Goal: Task Accomplishment & Management: Use online tool/utility

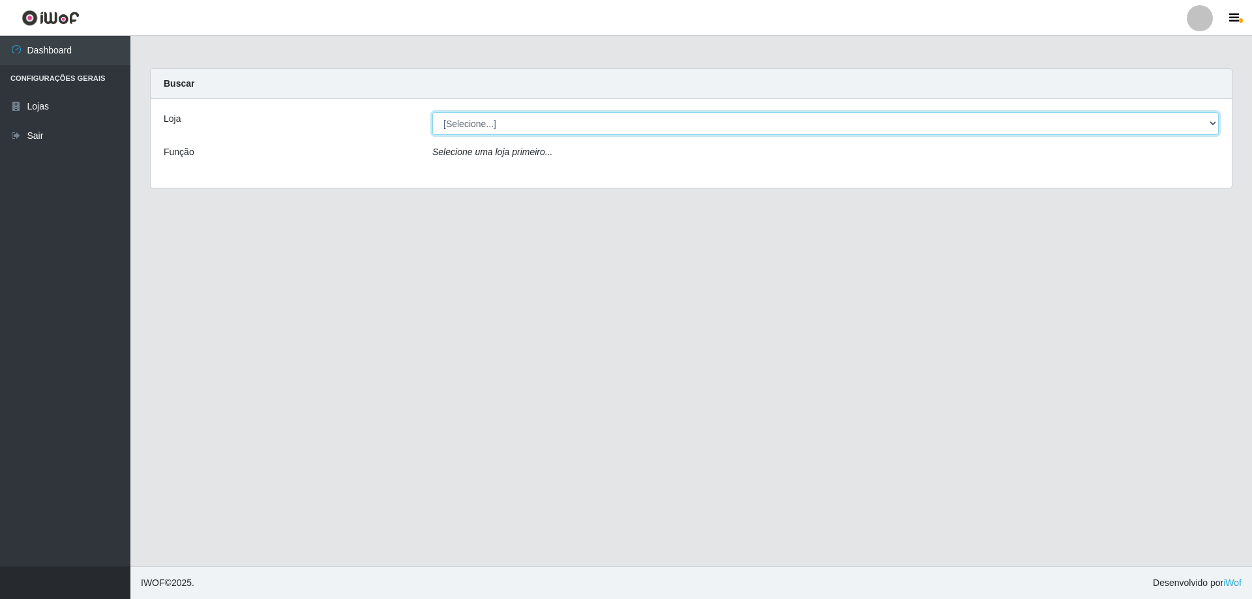
click at [1213, 124] on select "[Selecione...] Extraplus - [GEOGRAPHIC_DATA] 03 - [GEOGRAPHIC_DATA]" at bounding box center [825, 123] width 786 height 23
select select "468"
click at [432, 112] on select "[Selecione...] Extraplus - [GEOGRAPHIC_DATA] 03 - [GEOGRAPHIC_DATA]" at bounding box center [825, 123] width 786 height 23
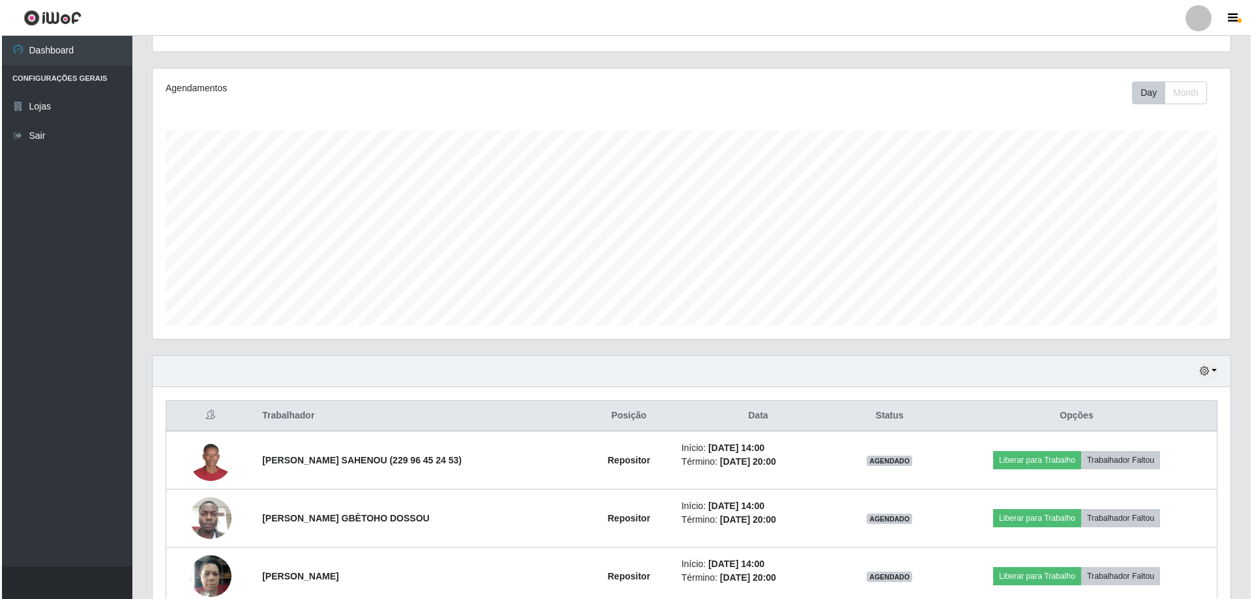
scroll to position [325, 0]
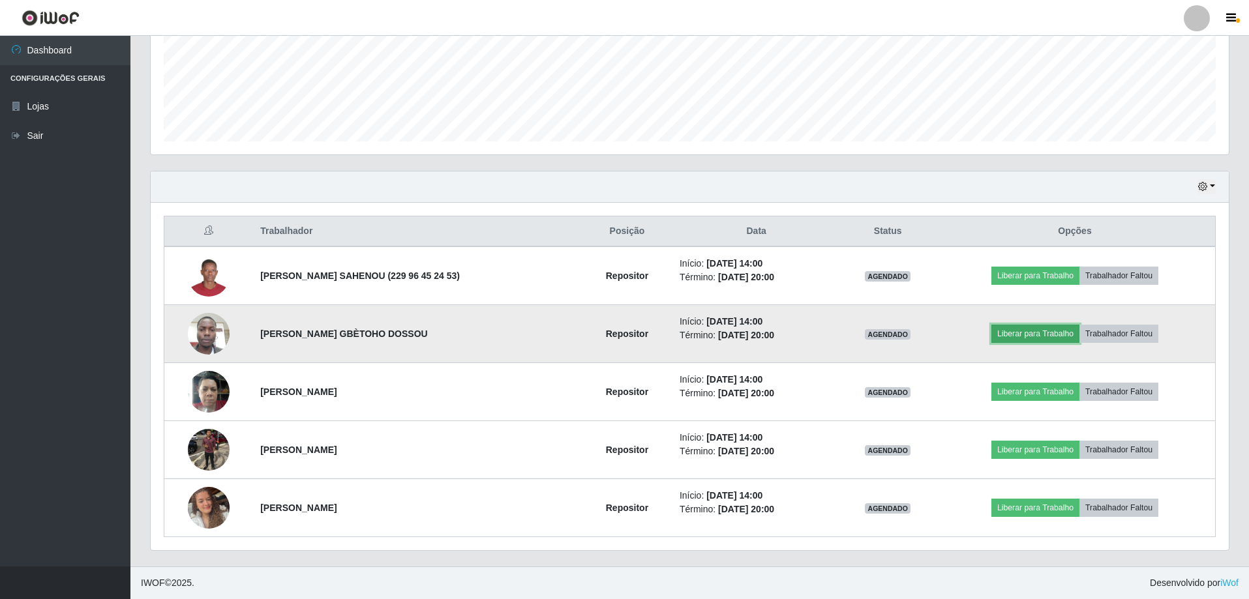
click at [1015, 327] on button "Liberar para Trabalho" at bounding box center [1035, 334] width 88 height 18
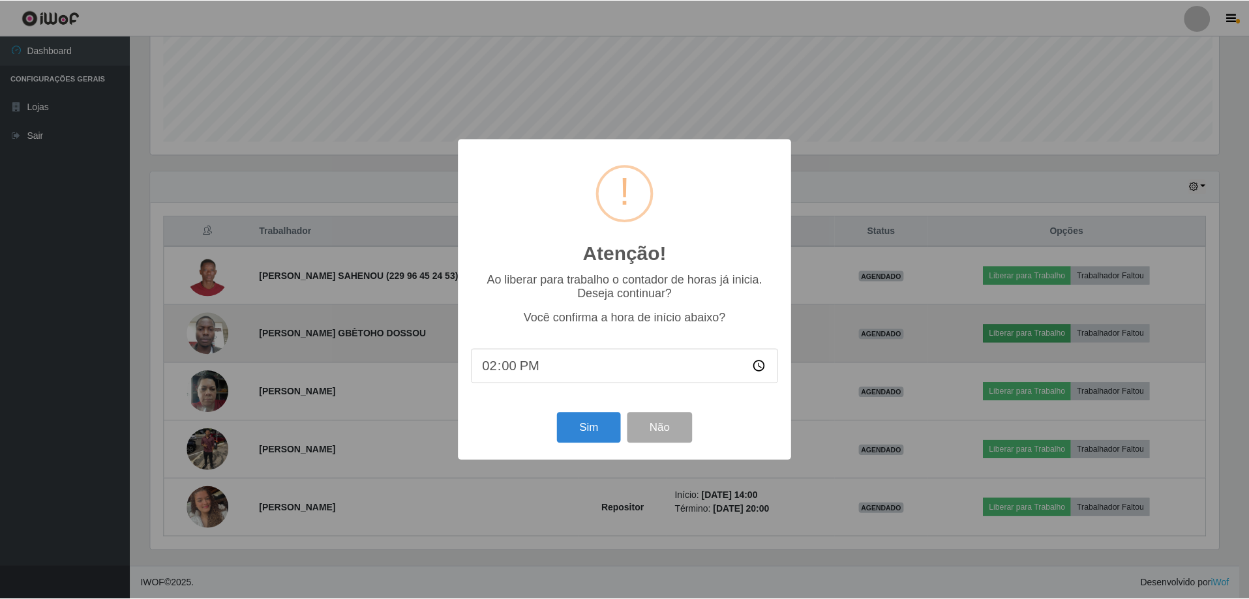
scroll to position [271, 1071]
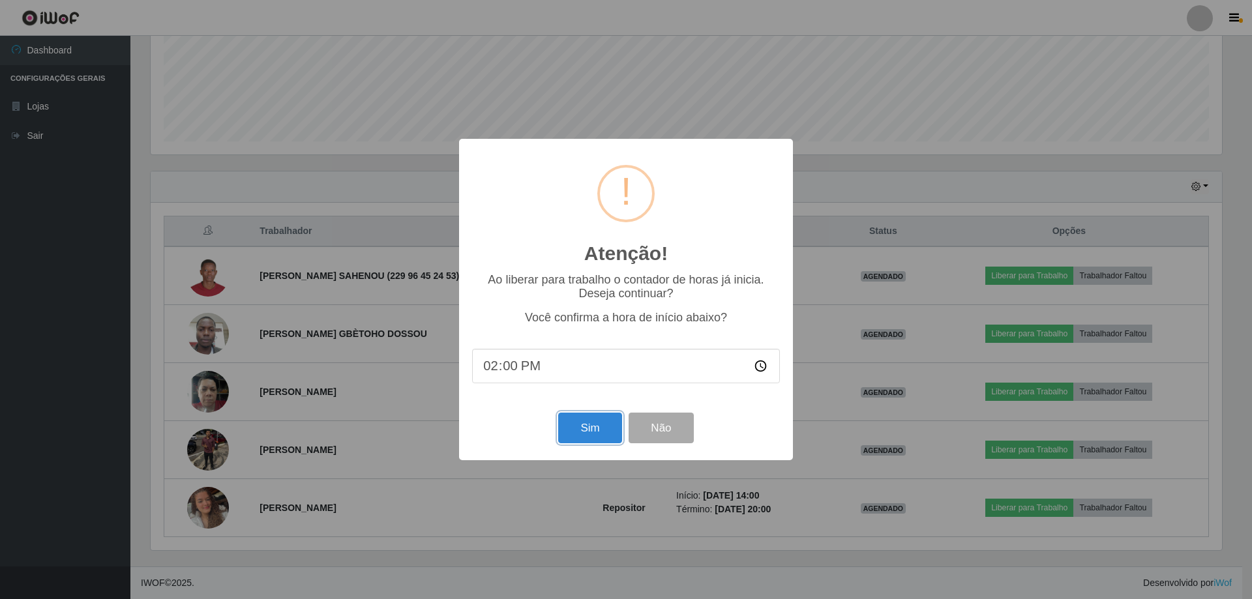
click at [581, 430] on button "Sim" at bounding box center [589, 428] width 63 height 31
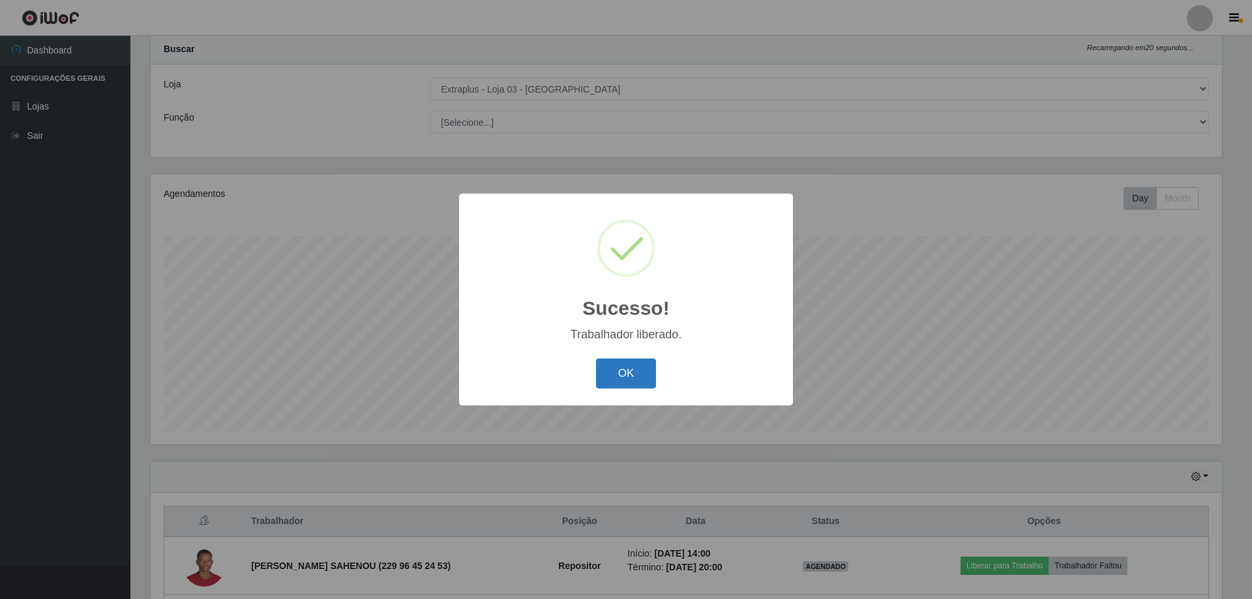
click at [646, 369] on button "OK" at bounding box center [626, 374] width 61 height 31
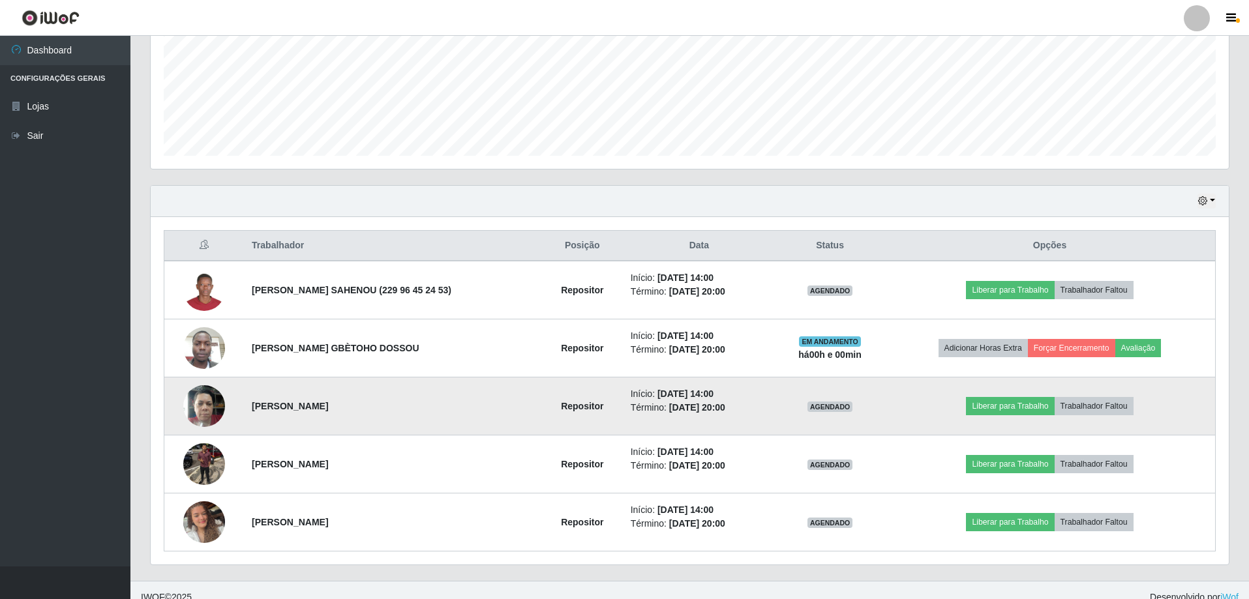
scroll to position [325, 0]
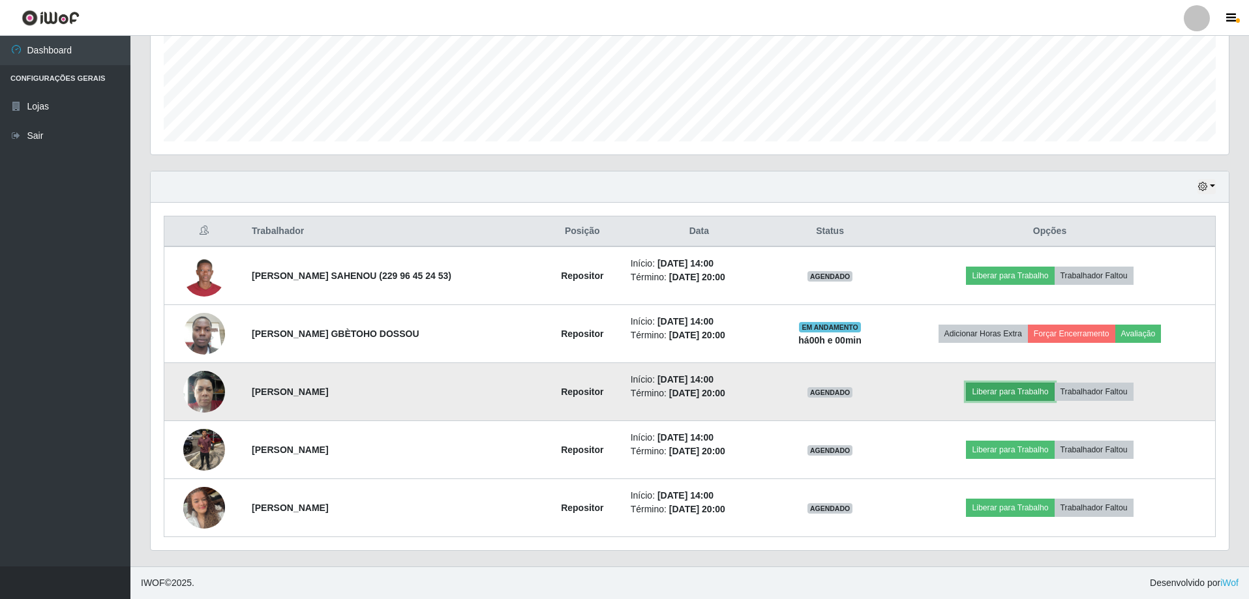
click at [1021, 396] on button "Liberar para Trabalho" at bounding box center [1010, 392] width 88 height 18
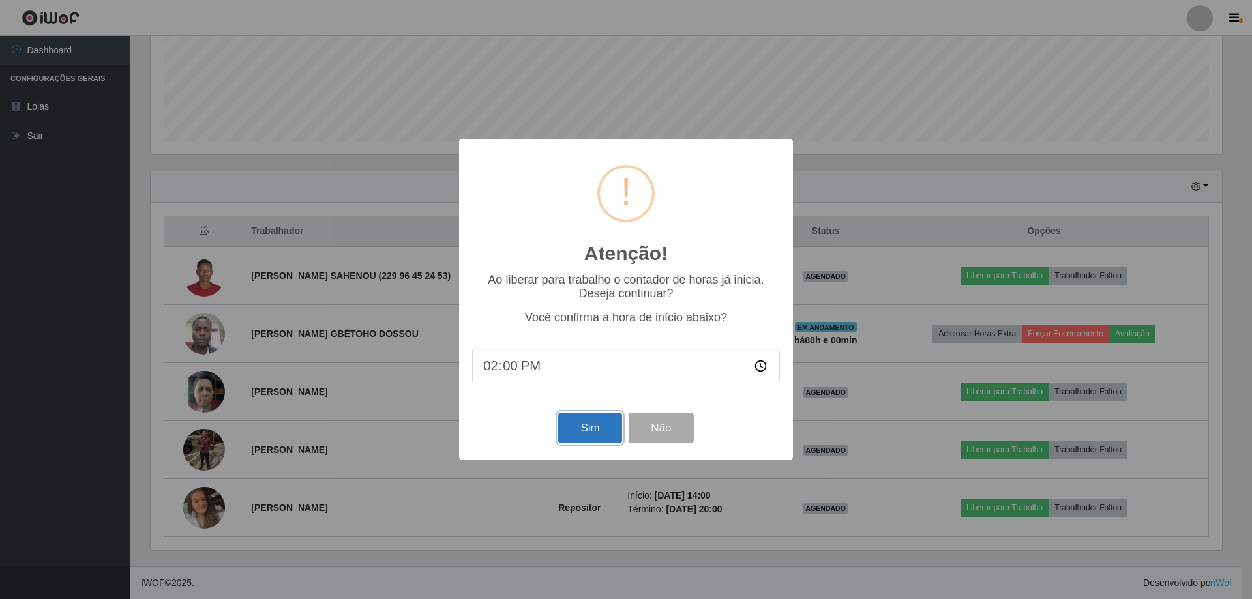
click at [593, 427] on button "Sim" at bounding box center [589, 428] width 63 height 31
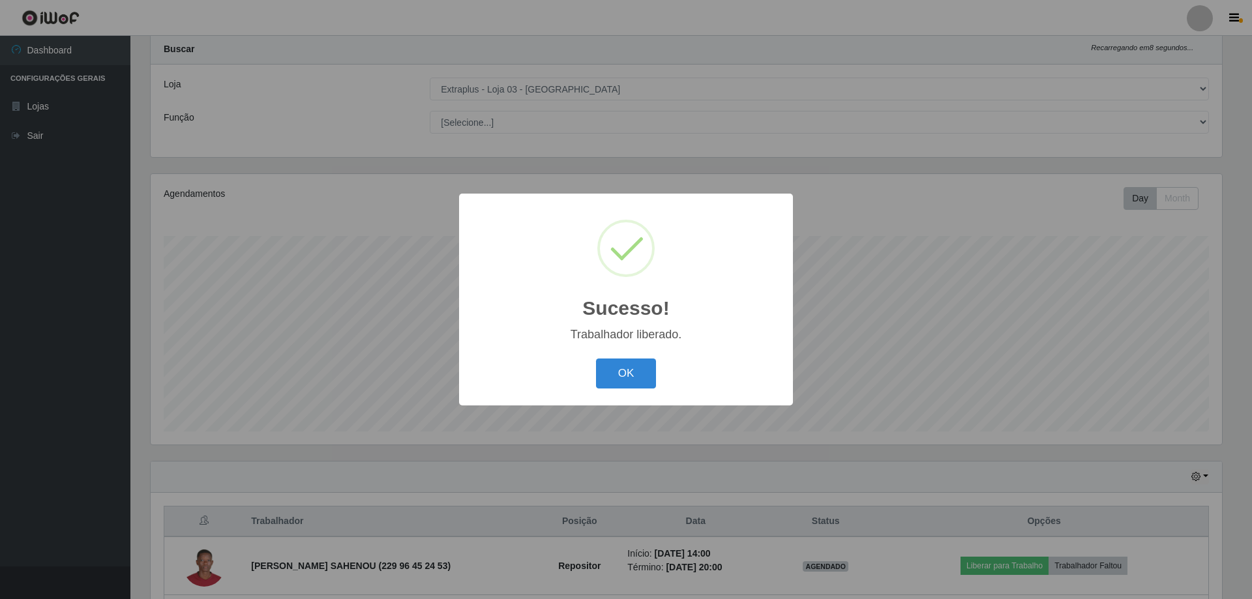
click at [621, 371] on button "OK" at bounding box center [626, 374] width 61 height 31
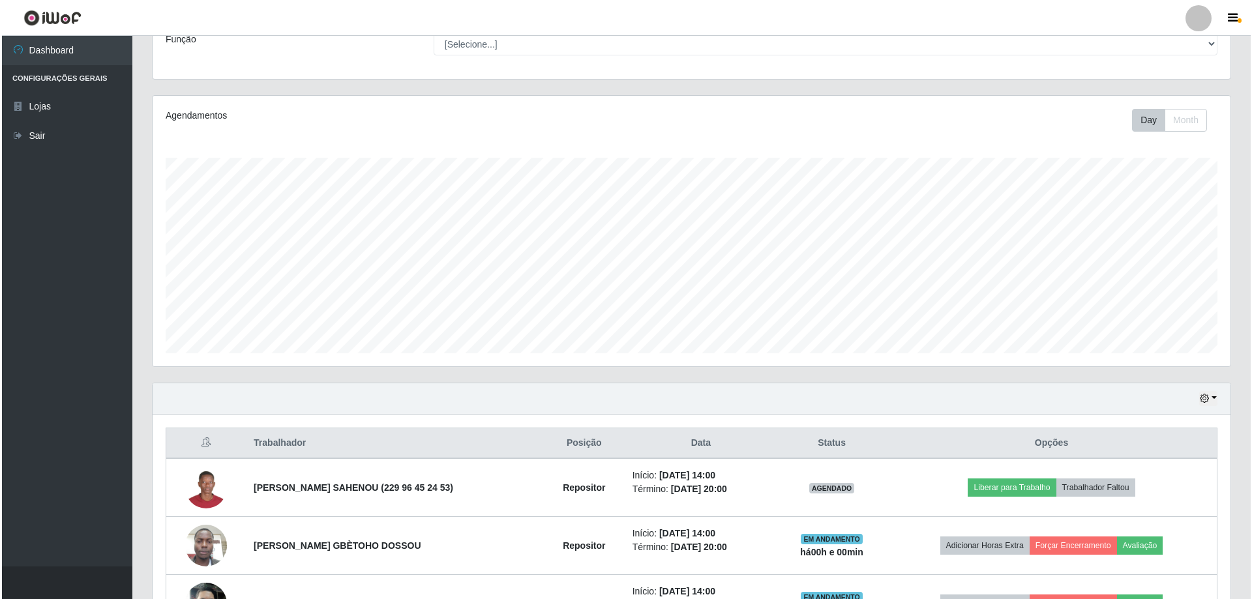
scroll to position [295, 0]
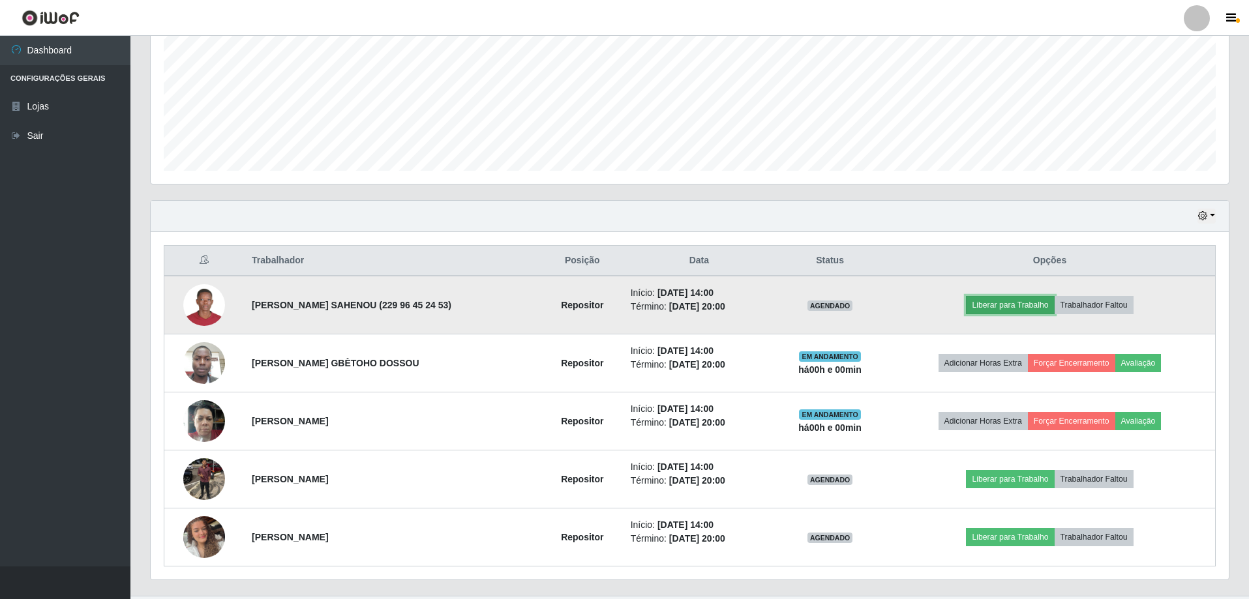
click at [1000, 303] on button "Liberar para Trabalho" at bounding box center [1010, 305] width 88 height 18
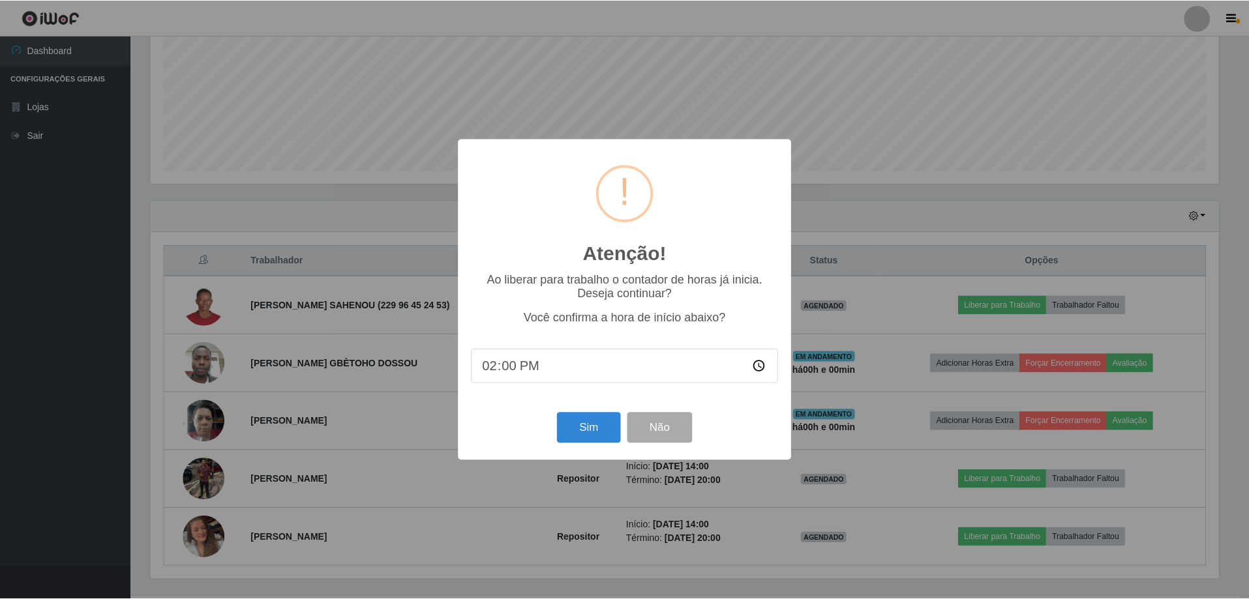
scroll to position [271, 1071]
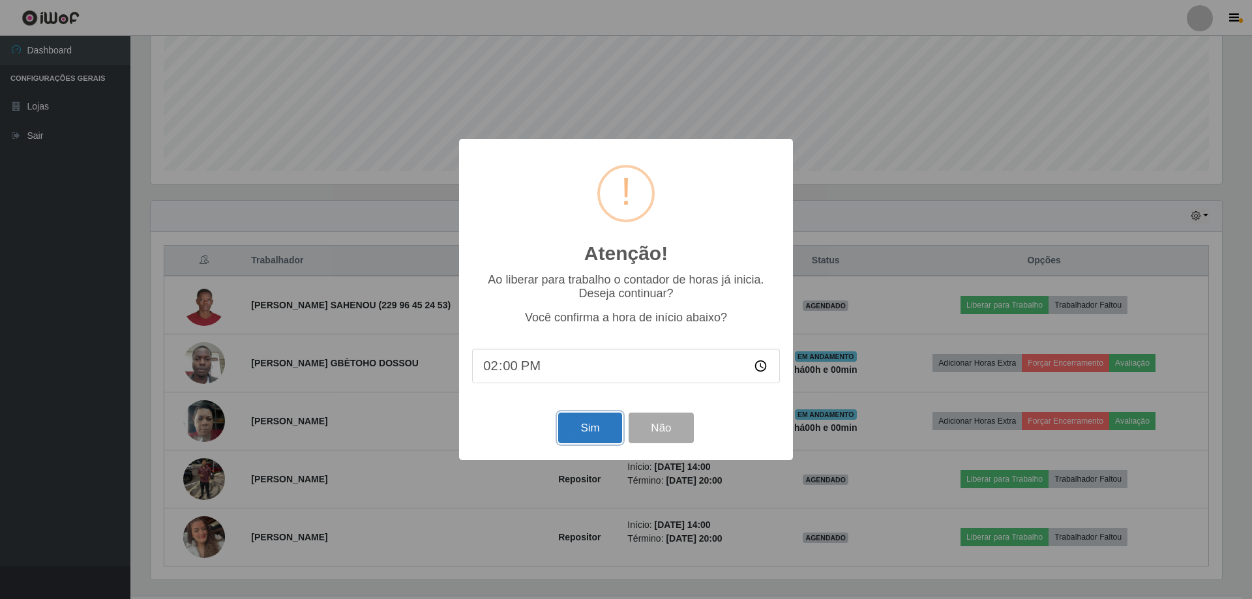
click at [599, 421] on button "Sim" at bounding box center [589, 428] width 63 height 31
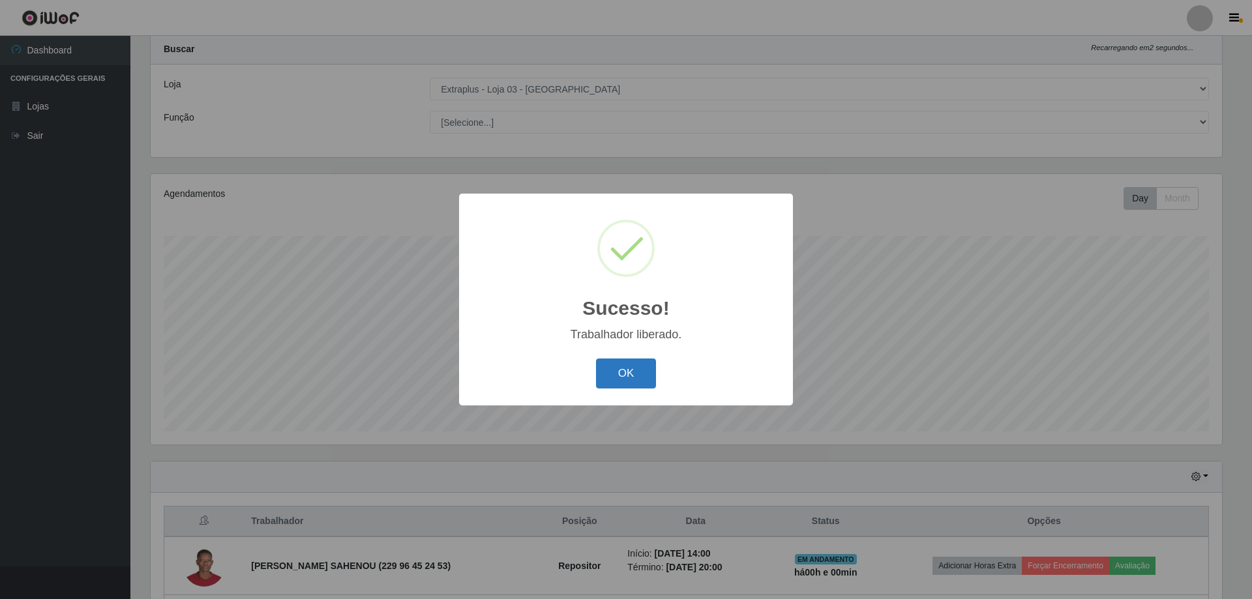
click at [608, 386] on button "OK" at bounding box center [626, 374] width 61 height 31
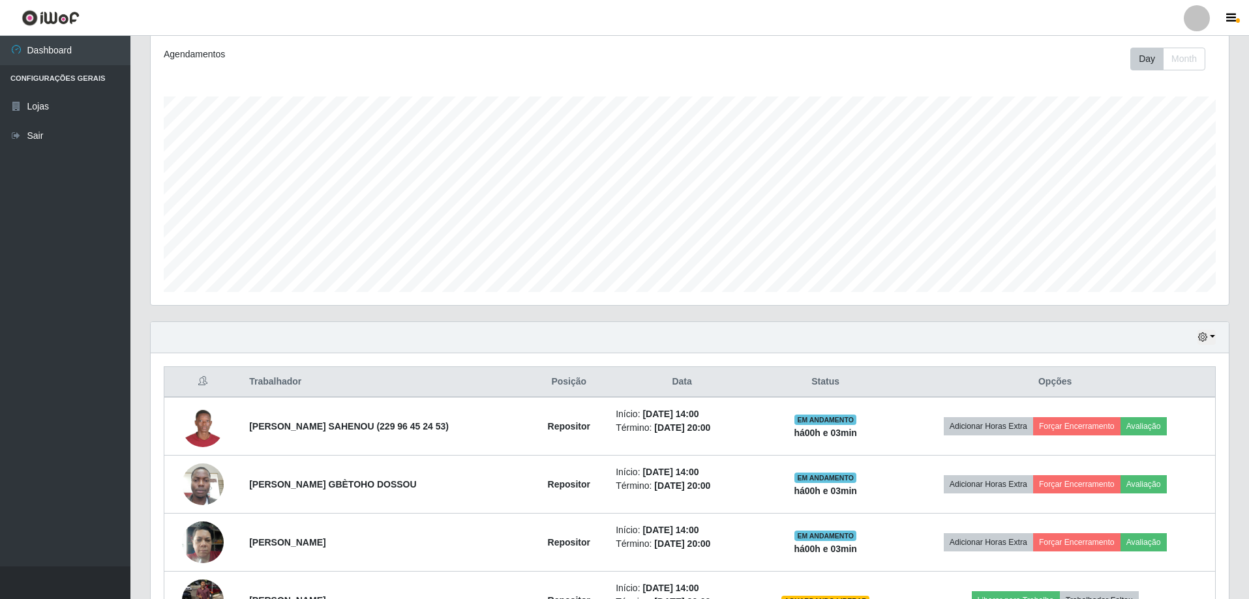
scroll to position [325, 0]
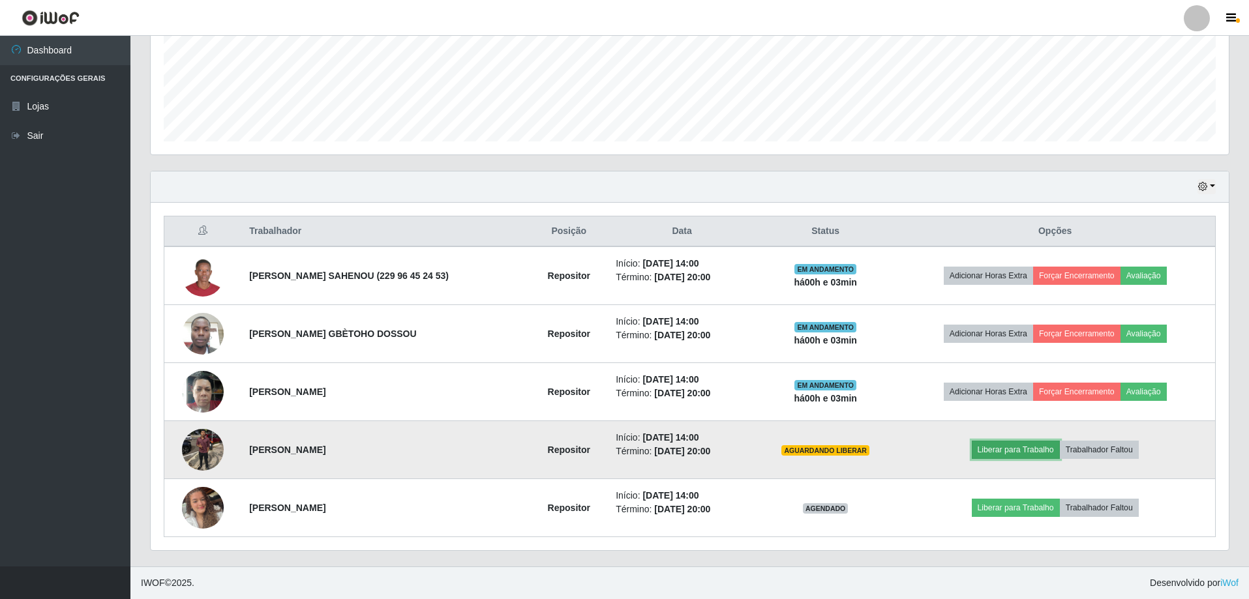
click at [1009, 450] on button "Liberar para Trabalho" at bounding box center [1016, 450] width 88 height 18
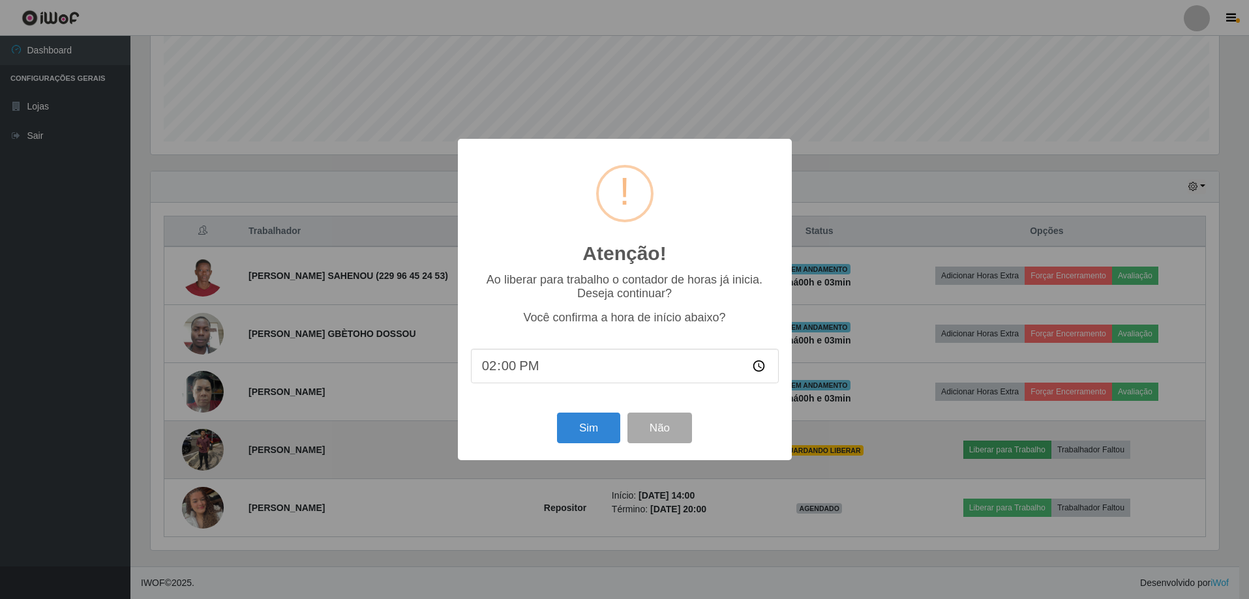
scroll to position [271, 1071]
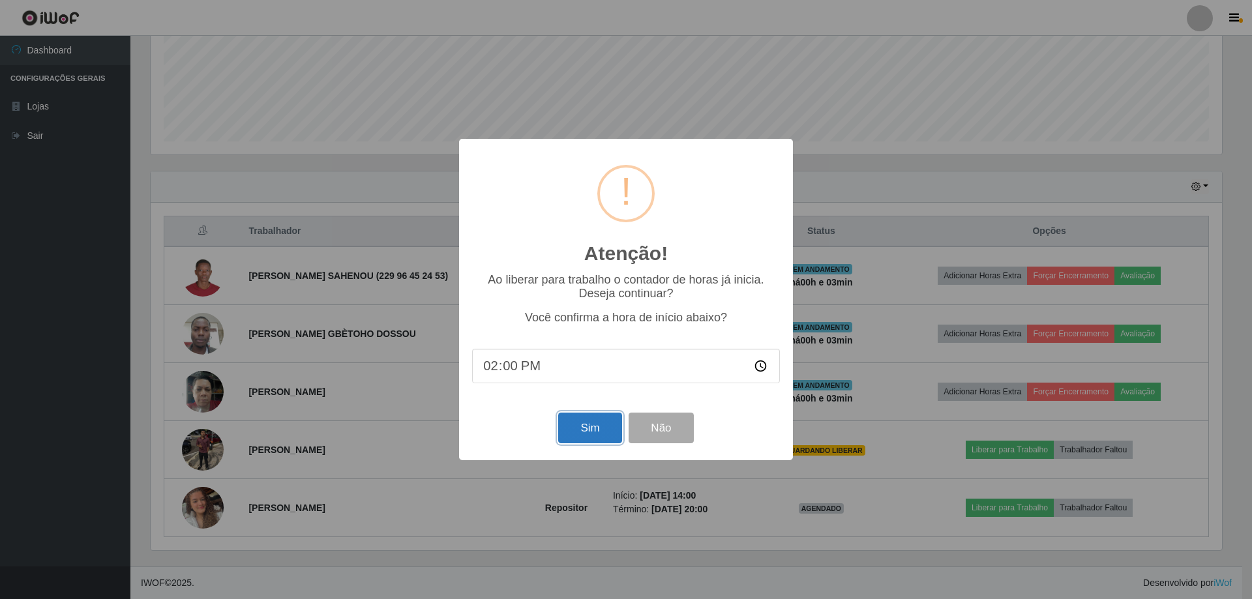
click at [590, 432] on button "Sim" at bounding box center [589, 428] width 63 height 31
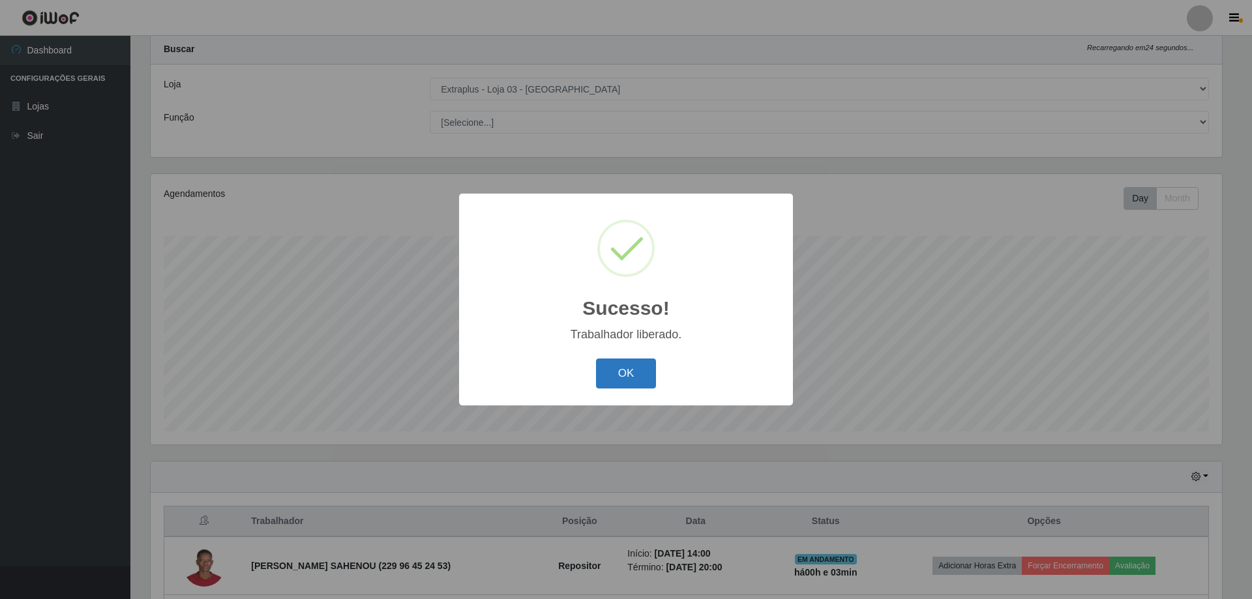
click at [618, 380] on button "OK" at bounding box center [626, 374] width 61 height 31
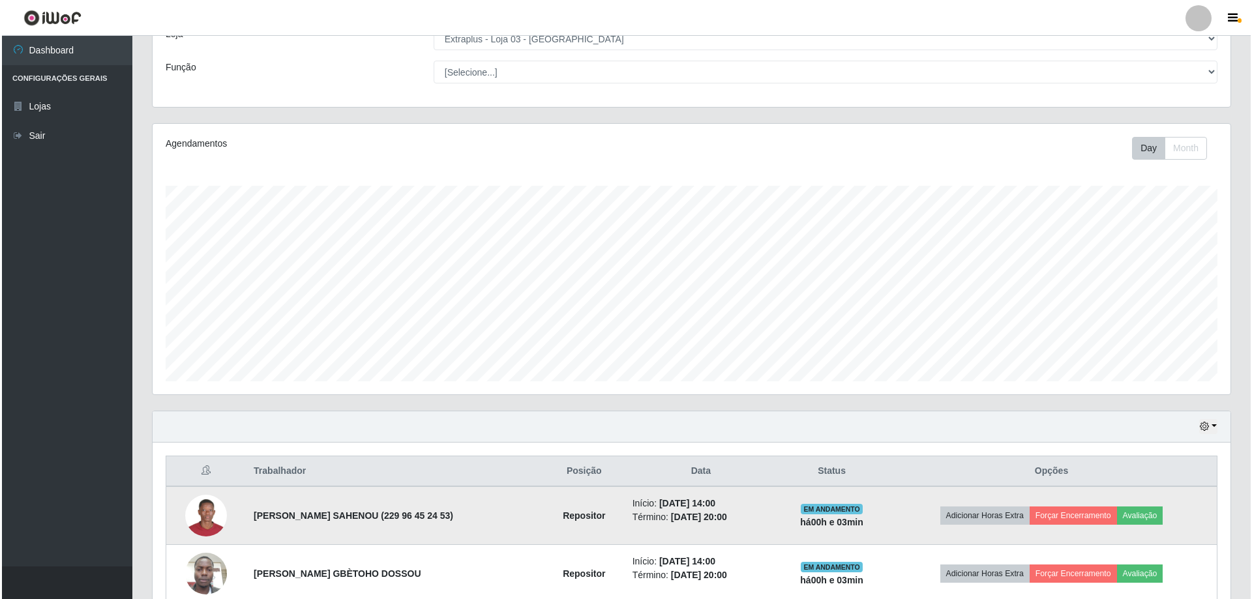
scroll to position [325, 0]
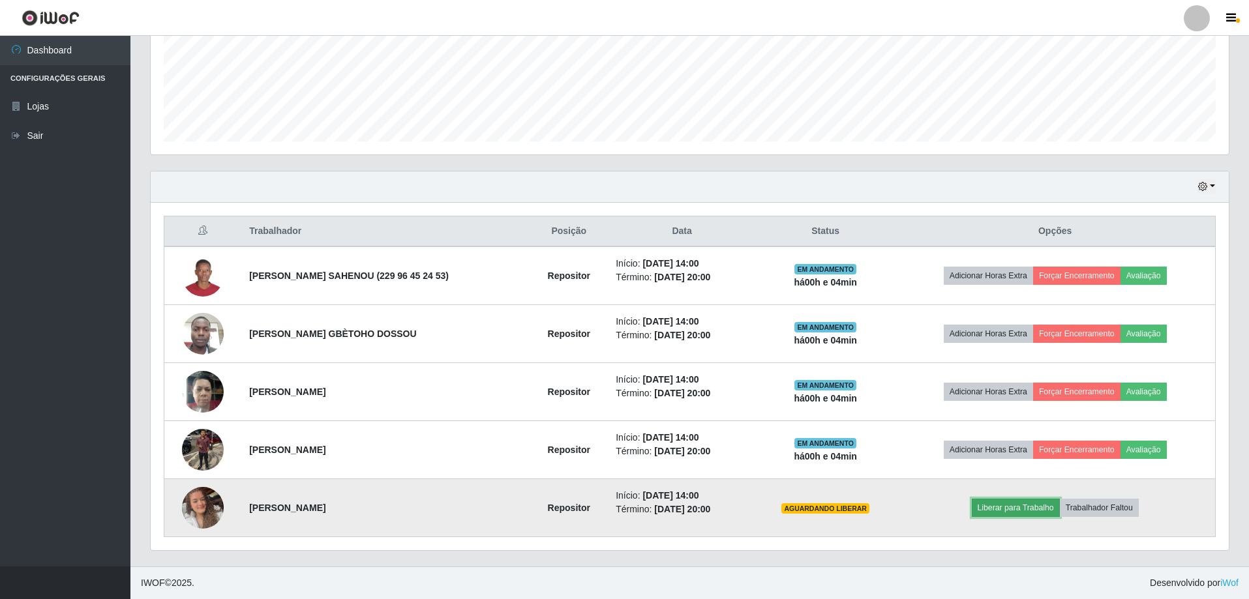
click at [1004, 508] on button "Liberar para Trabalho" at bounding box center [1016, 508] width 88 height 18
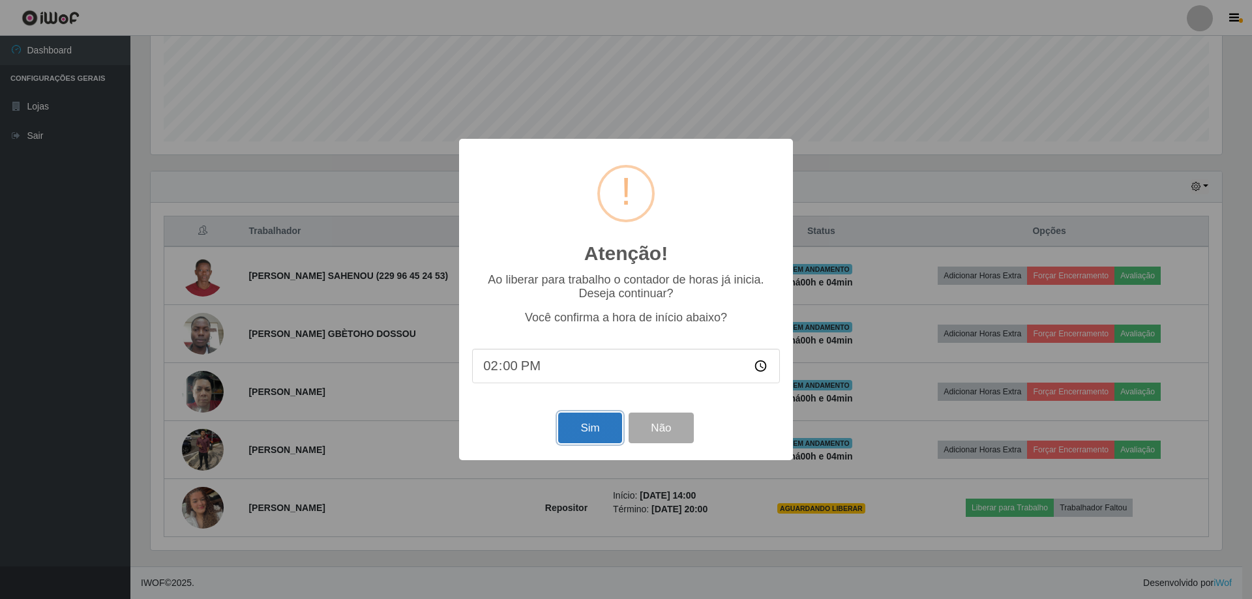
click at [574, 426] on button "Sim" at bounding box center [589, 428] width 63 height 31
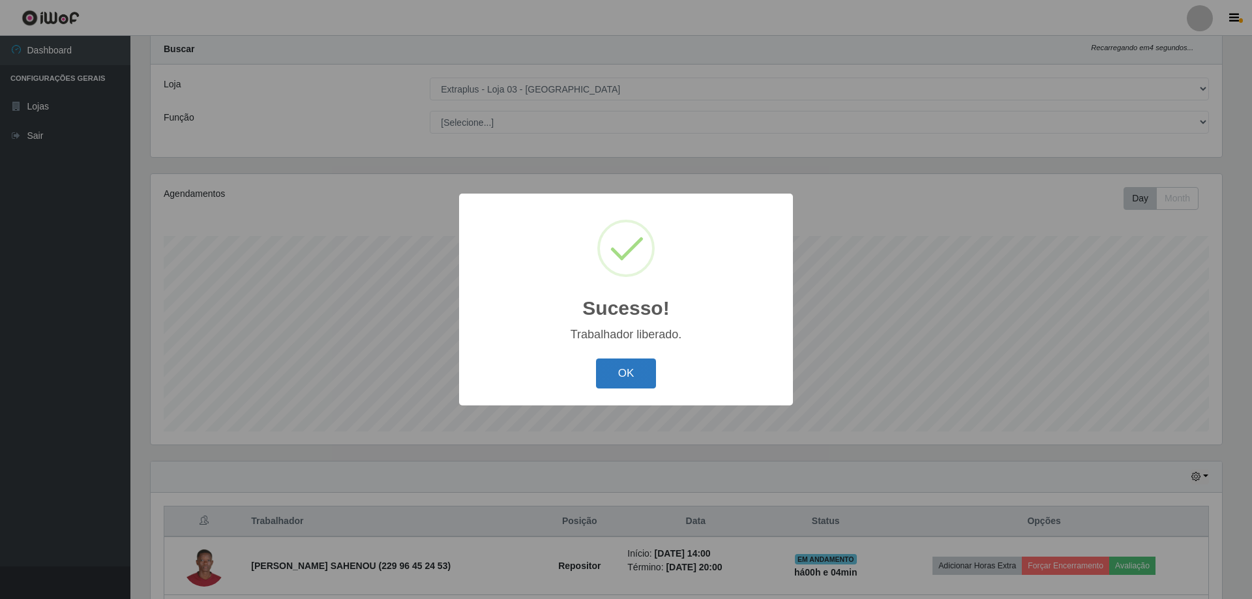
click at [610, 383] on button "OK" at bounding box center [626, 374] width 61 height 31
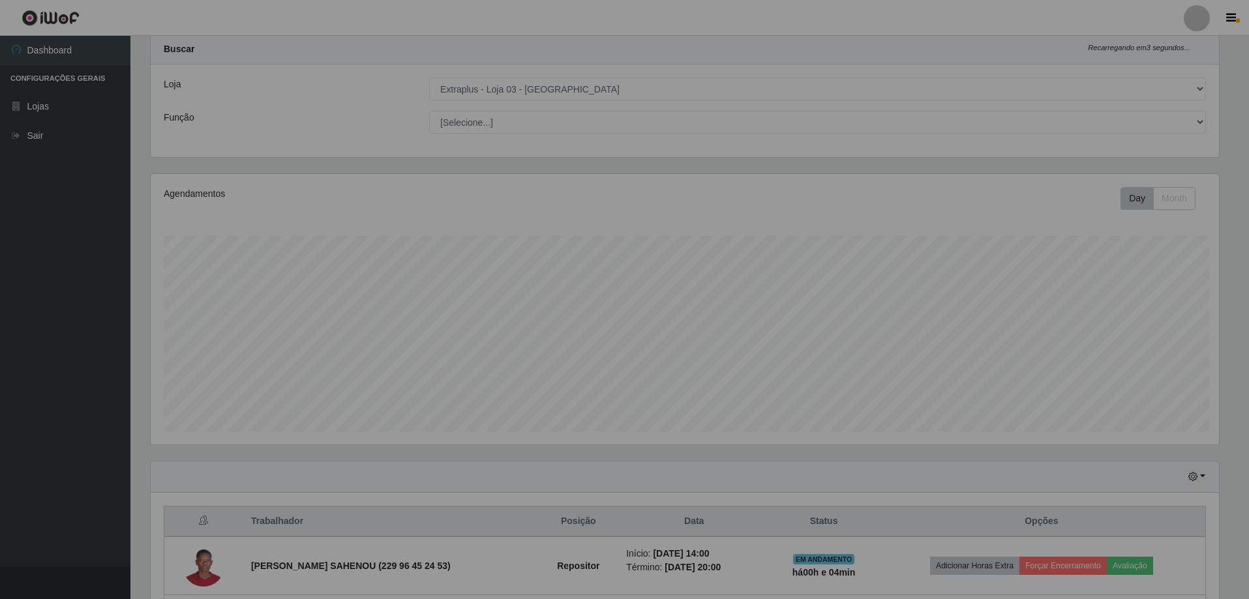
scroll to position [271, 1078]
